Goal: Task Accomplishment & Management: Manage account settings

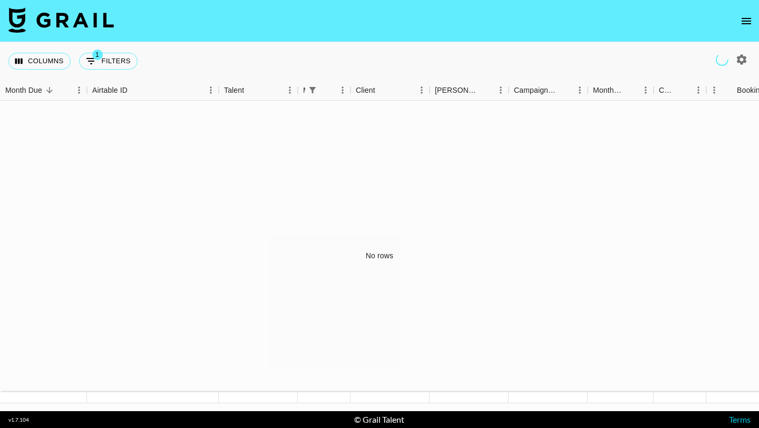
click at [747, 18] on icon "open drawer" at bounding box center [746, 21] width 9 height 6
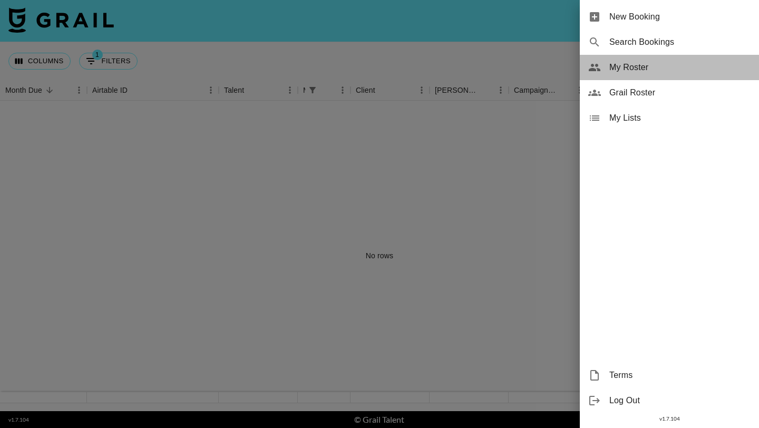
click at [646, 71] on span "My Roster" at bounding box center [679, 67] width 141 height 13
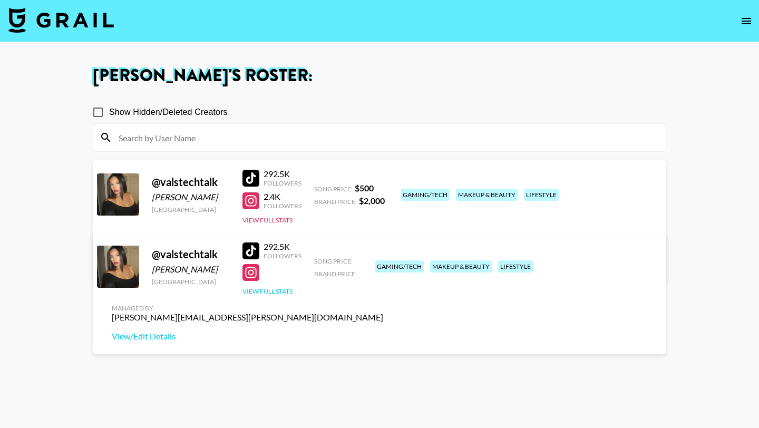
click at [258, 290] on button "View Full Stats" at bounding box center [267, 291] width 50 height 8
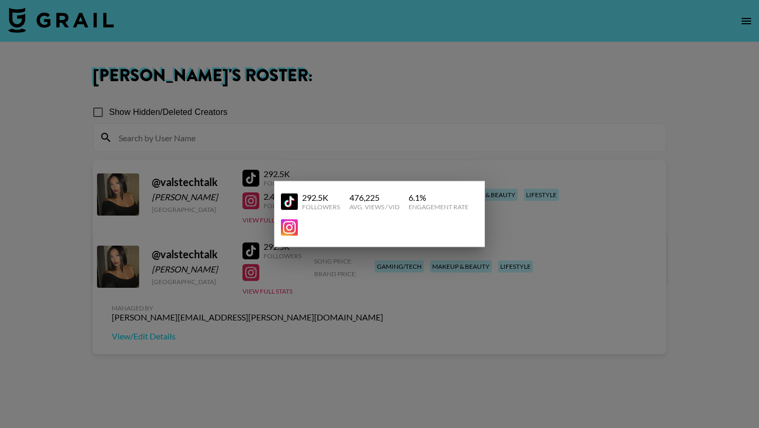
click at [440, 316] on div at bounding box center [379, 214] width 759 height 428
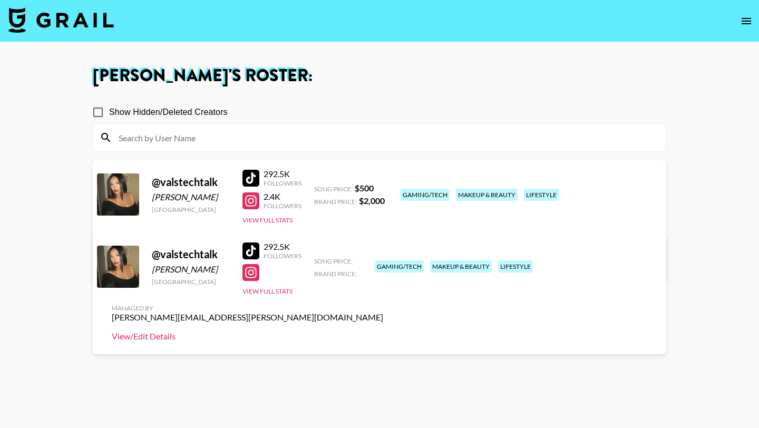
click at [383, 331] on link "View/Edit Details" at bounding box center [247, 336] width 271 height 11
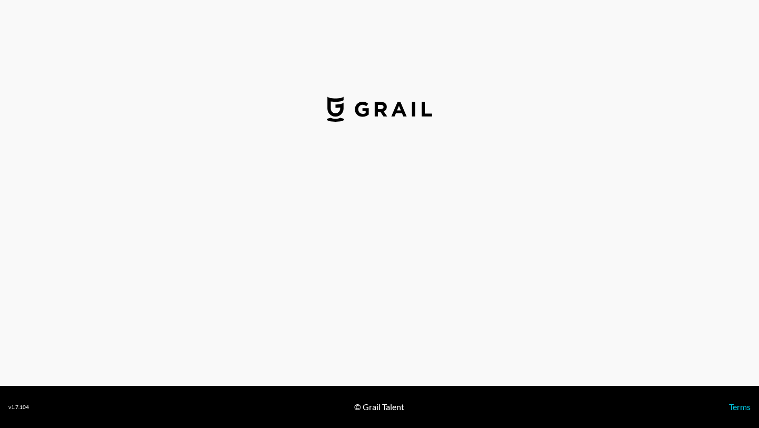
select select "USD"
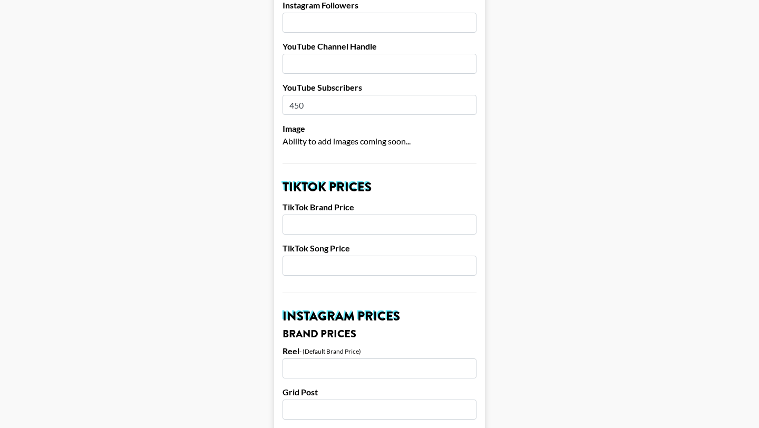
scroll to position [231, 0]
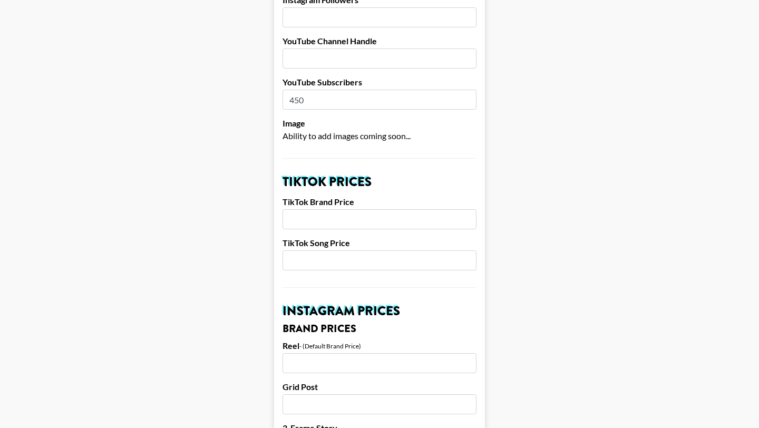
click at [376, 209] on input "number" at bounding box center [379, 219] width 194 height 20
type input "3000"
click at [330, 250] on input "number" at bounding box center [379, 260] width 194 height 20
type input "0"
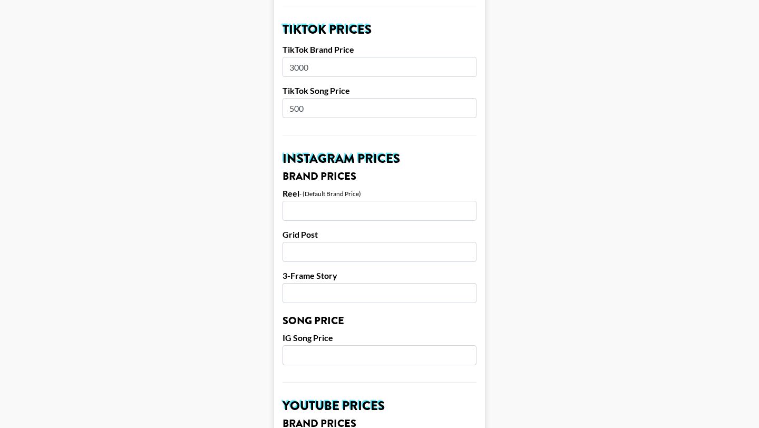
scroll to position [384, 0]
type input "500"
click at [343, 282] on input "number" at bounding box center [379, 292] width 194 height 20
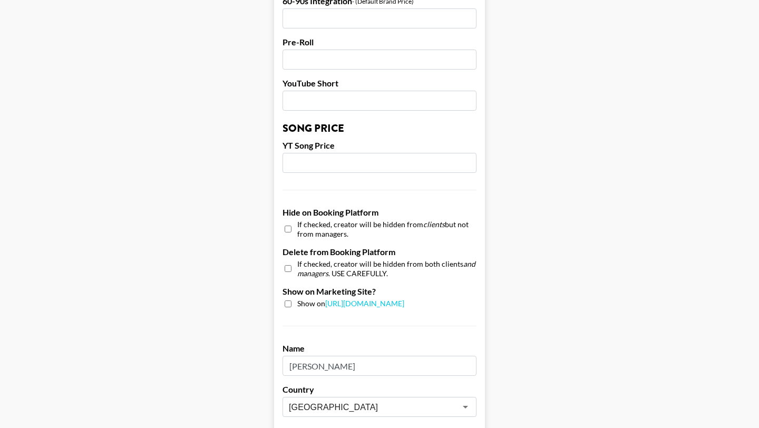
scroll to position [841, 0]
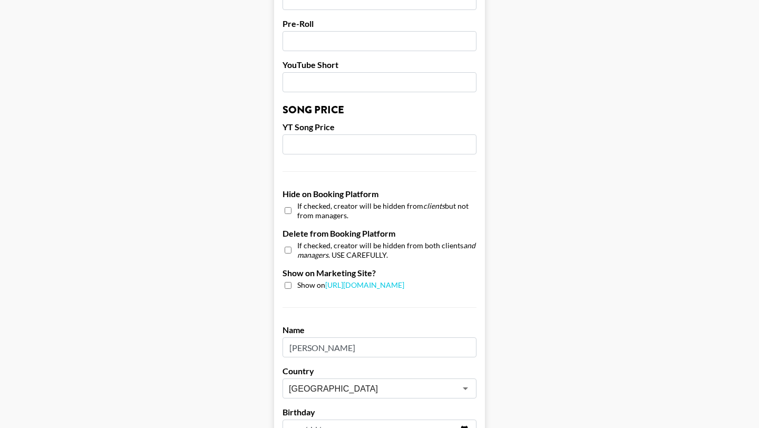
click at [287, 282] on input "checkbox" at bounding box center [288, 285] width 7 height 7
checkbox input "true"
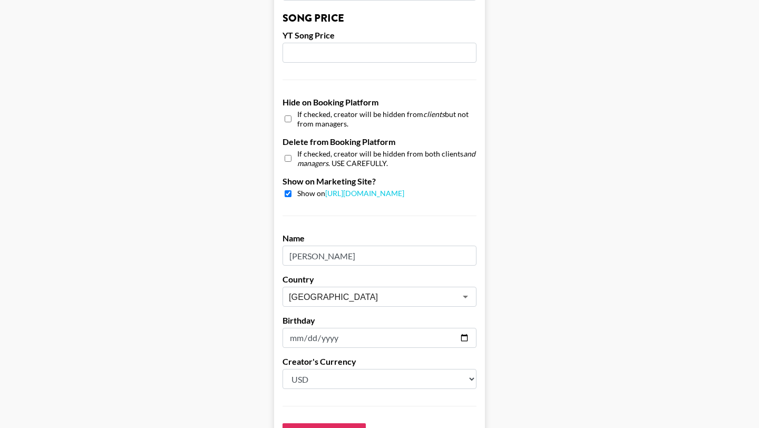
scroll to position [930, 0]
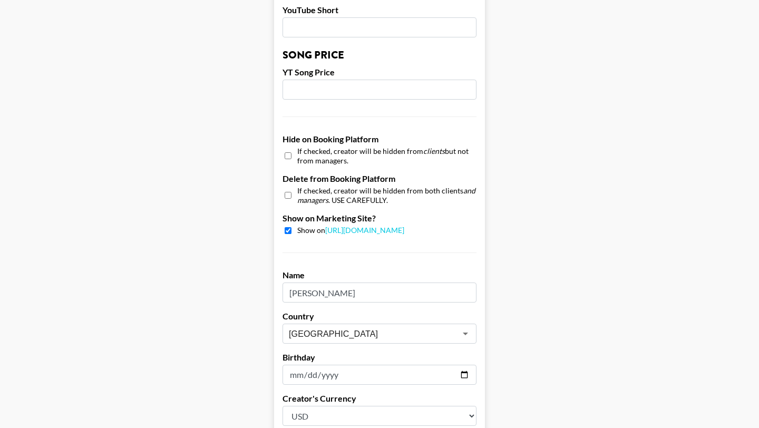
scroll to position [963, 0]
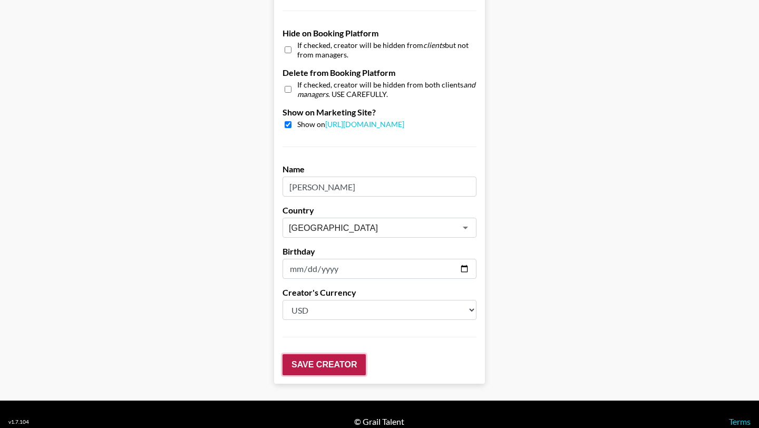
scroll to position [896, 0]
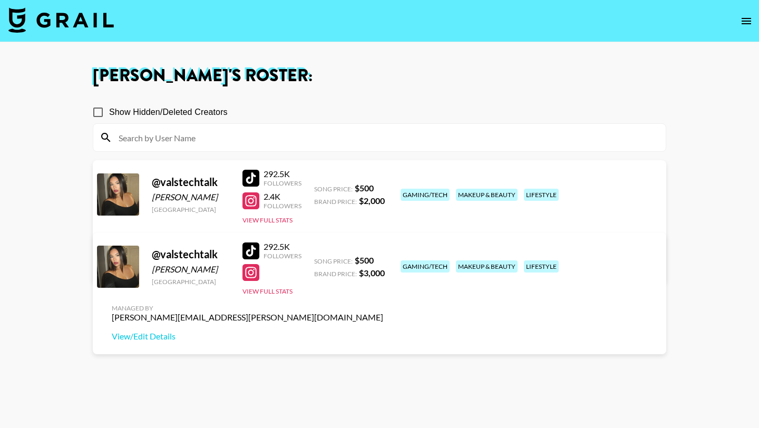
click at [383, 260] on link "View/Edit Details" at bounding box center [247, 265] width 271 height 11
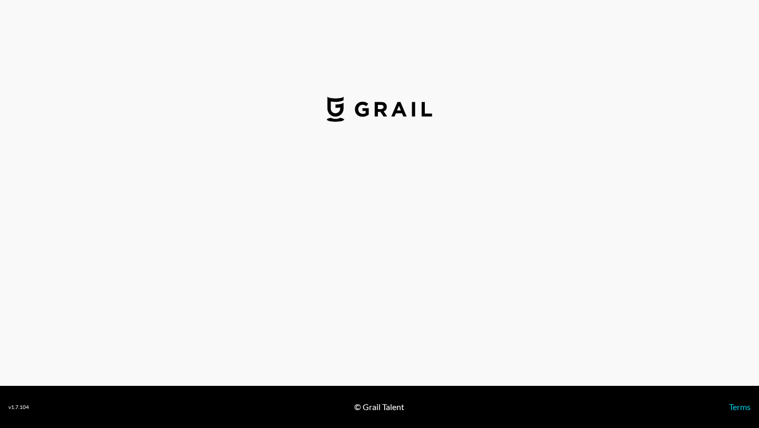
select select "USD"
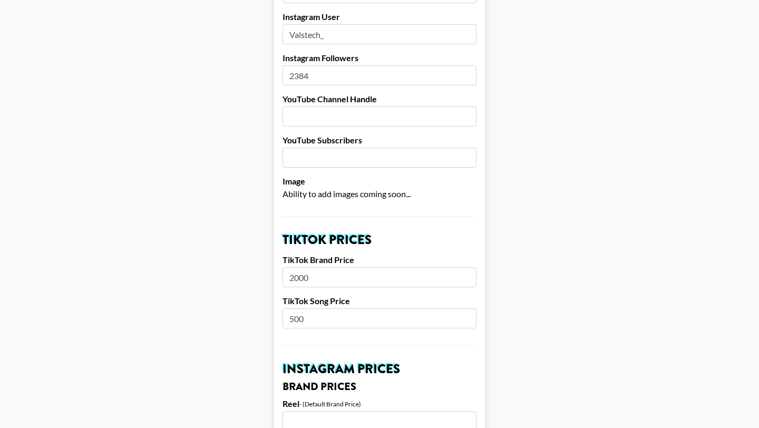
scroll to position [174, 0]
click at [294, 266] on input "2000" at bounding box center [379, 276] width 194 height 20
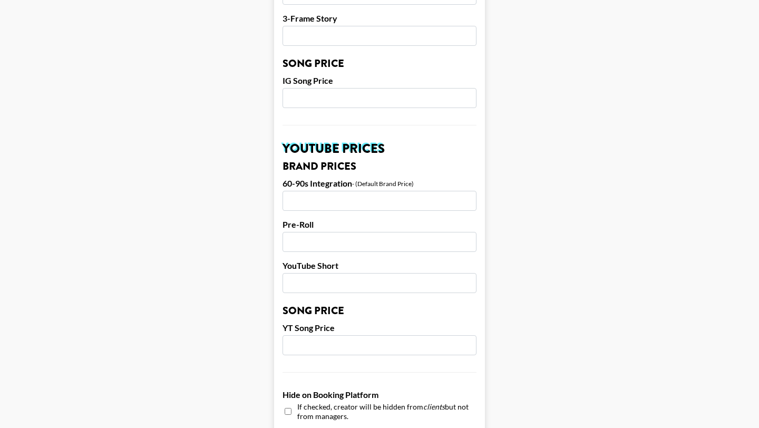
scroll to position [1002, 0]
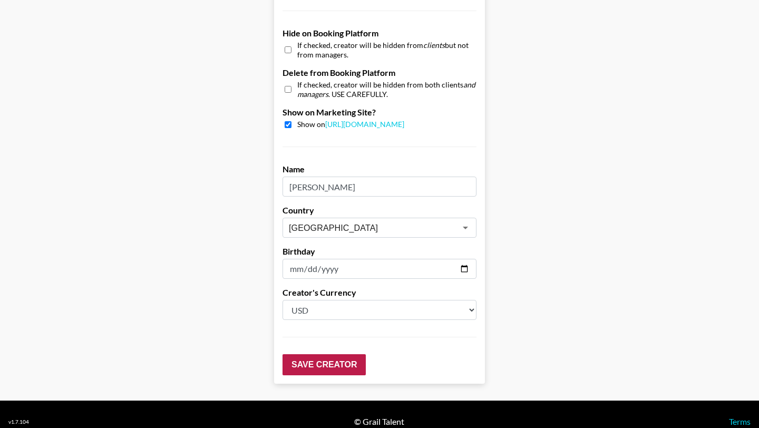
type input "3000"
click at [331, 354] on input "Save Creator" at bounding box center [323, 364] width 83 height 21
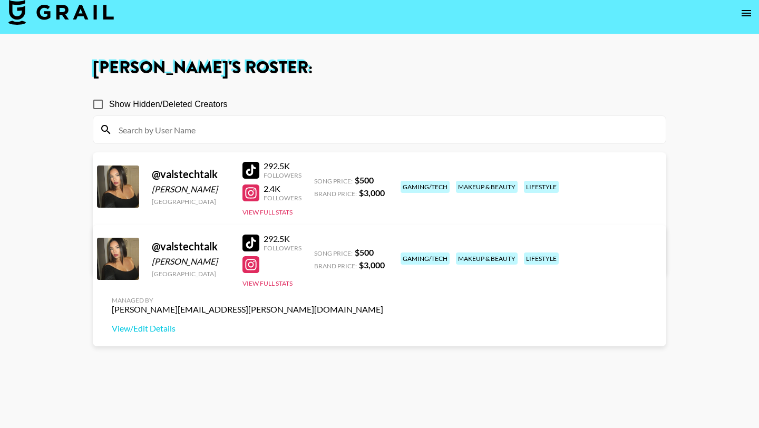
scroll to position [8, 0]
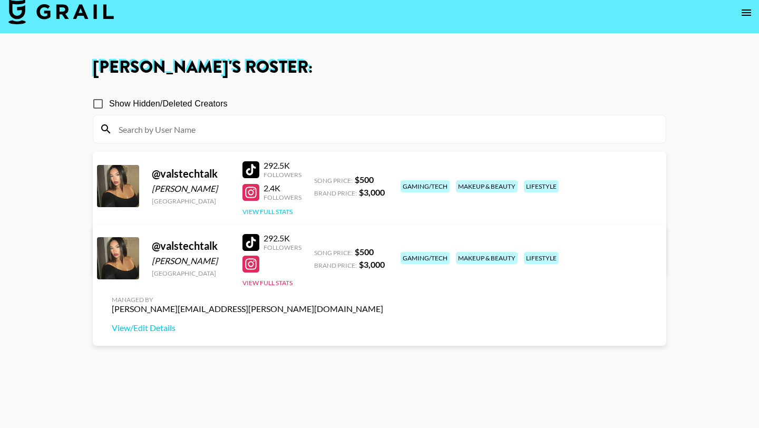
click at [287, 209] on button "View Full Stats" at bounding box center [267, 212] width 50 height 8
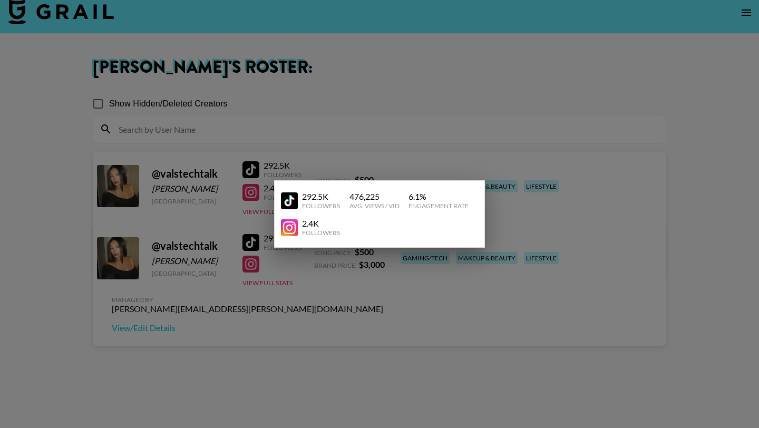
click at [308, 285] on div at bounding box center [379, 214] width 759 height 428
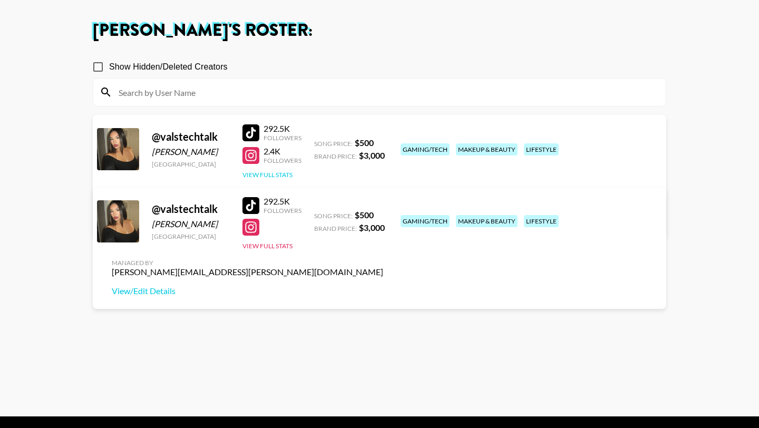
scroll to position [58, 0]
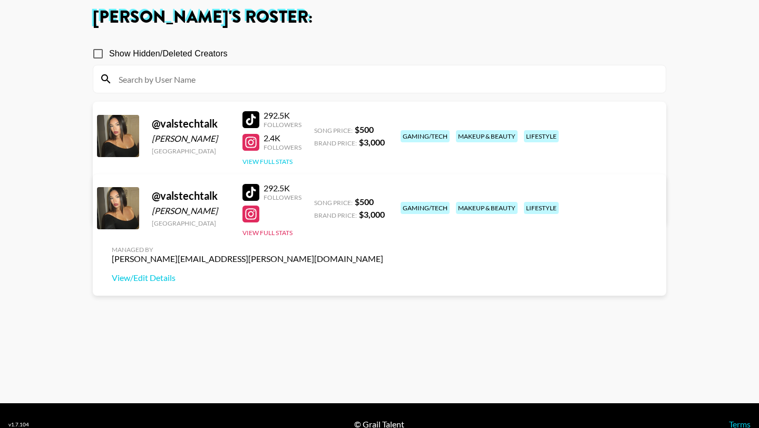
click at [270, 158] on button "View Full Stats" at bounding box center [267, 162] width 50 height 8
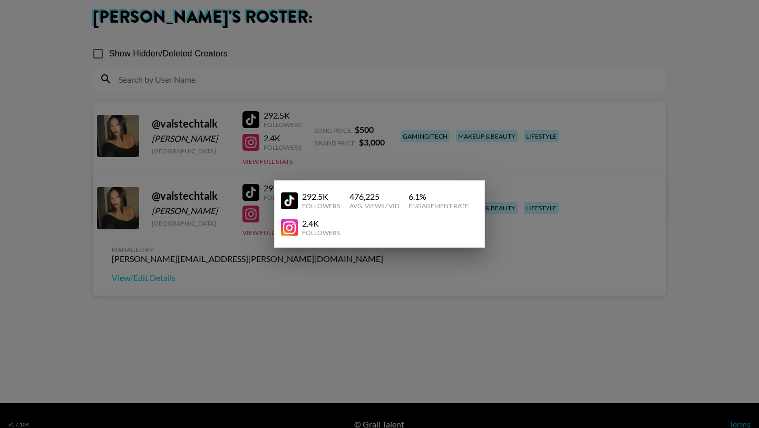
click at [258, 294] on div at bounding box center [379, 214] width 759 height 428
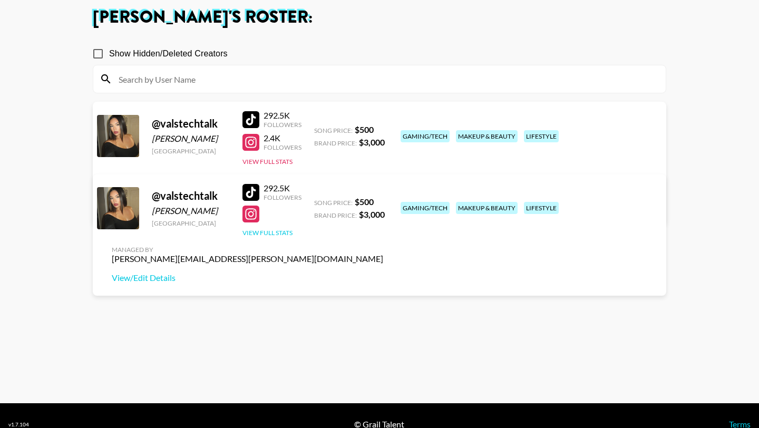
click at [271, 236] on button "View Full Stats" at bounding box center [267, 233] width 50 height 8
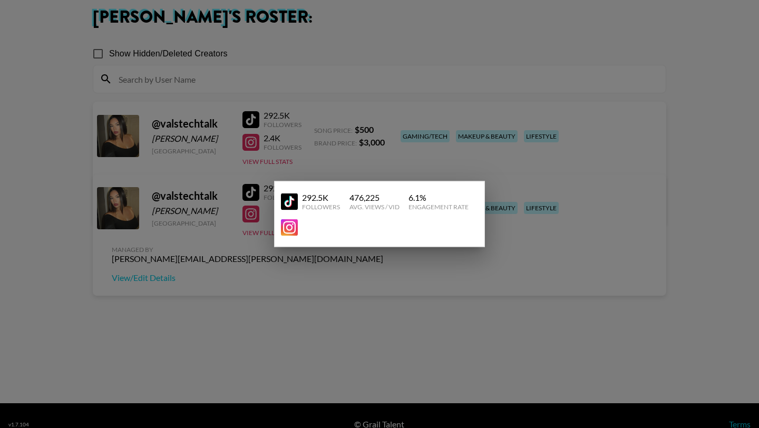
click at [291, 292] on div at bounding box center [379, 214] width 759 height 428
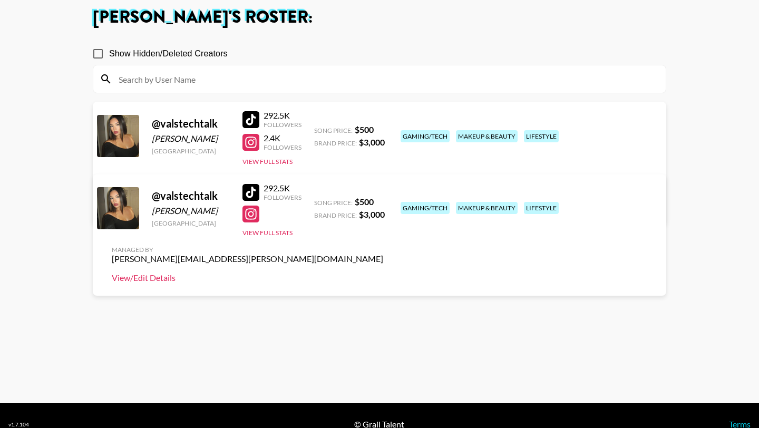
click at [383, 272] on link "View/Edit Details" at bounding box center [247, 277] width 271 height 11
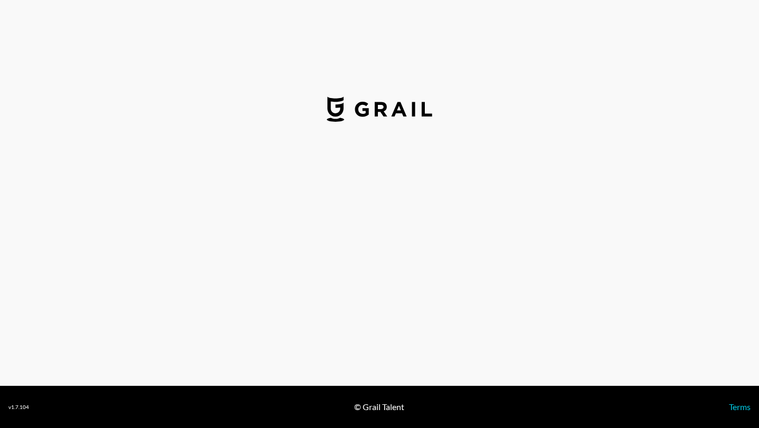
select select "USD"
